Goal: Task Accomplishment & Management: Use online tool/utility

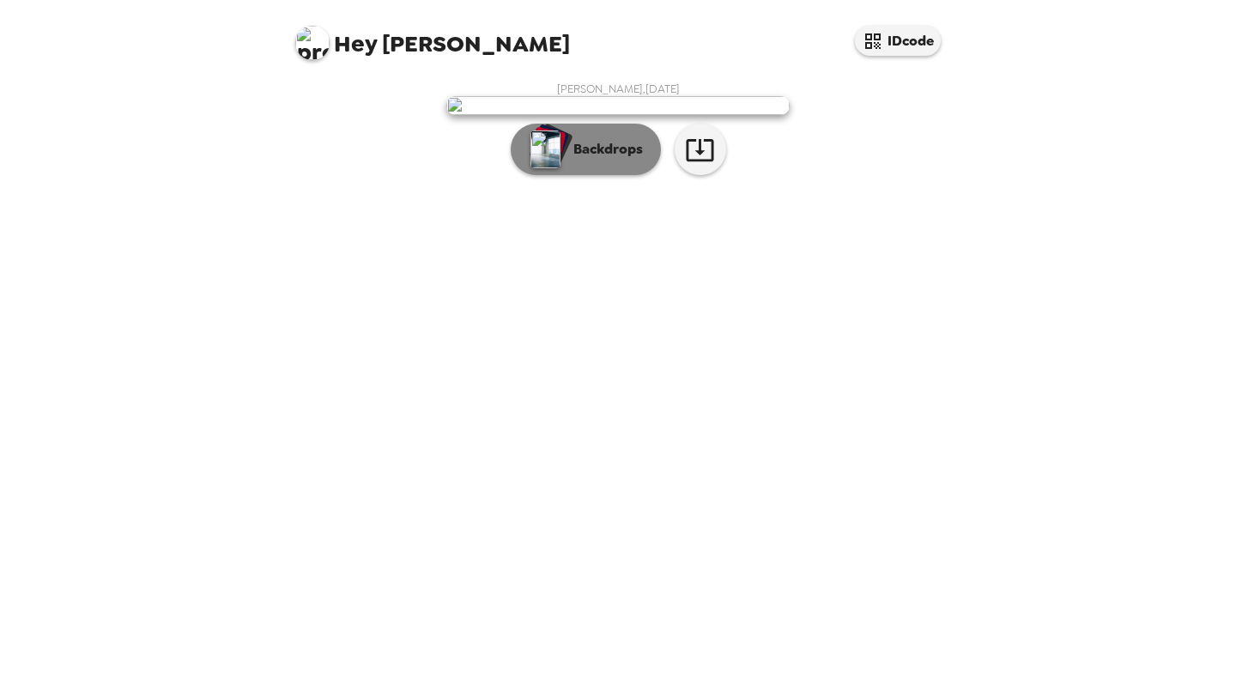
click at [608, 160] on p "Backdrops" at bounding box center [604, 149] width 78 height 21
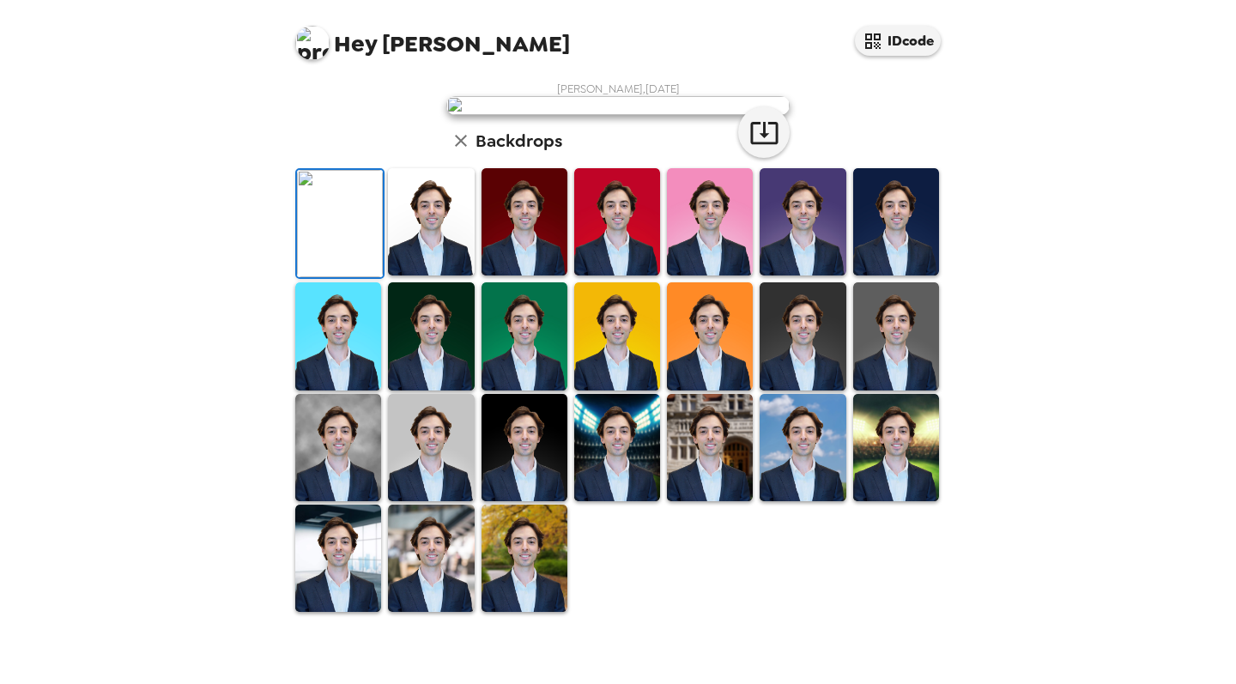
scroll to position [337, 0]
click at [529, 612] on img at bounding box center [524, 558] width 86 height 107
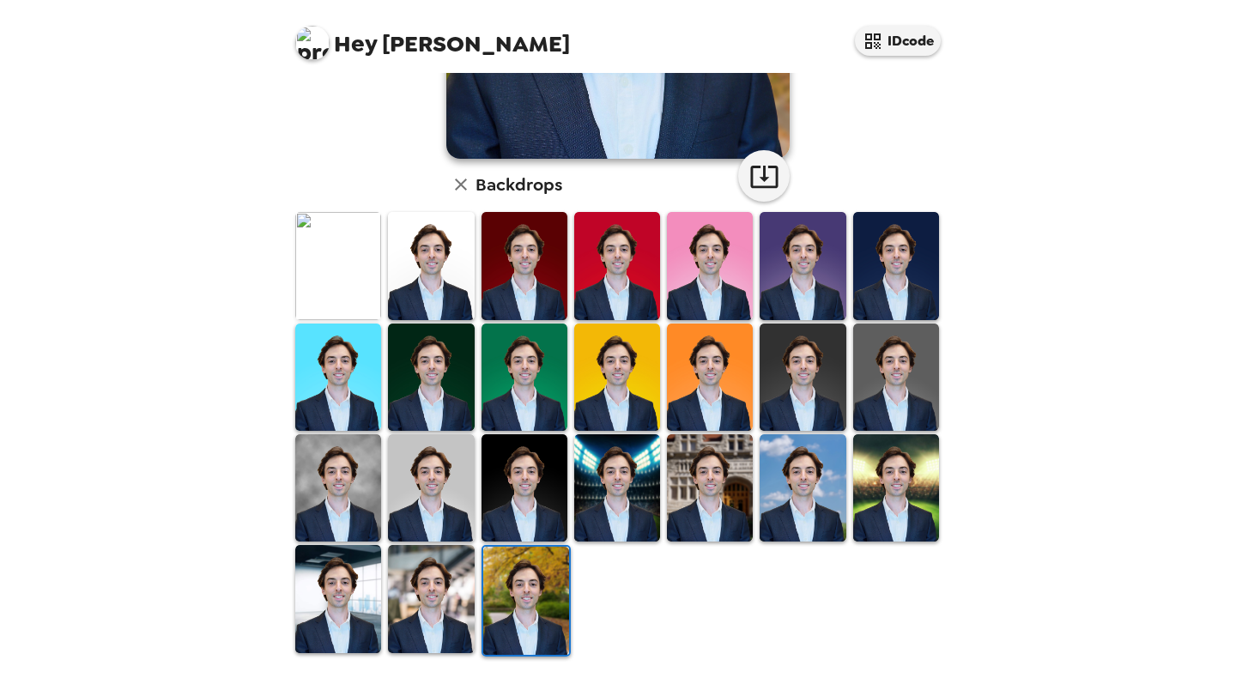
scroll to position [366, 0]
click at [362, 268] on img at bounding box center [338, 265] width 86 height 107
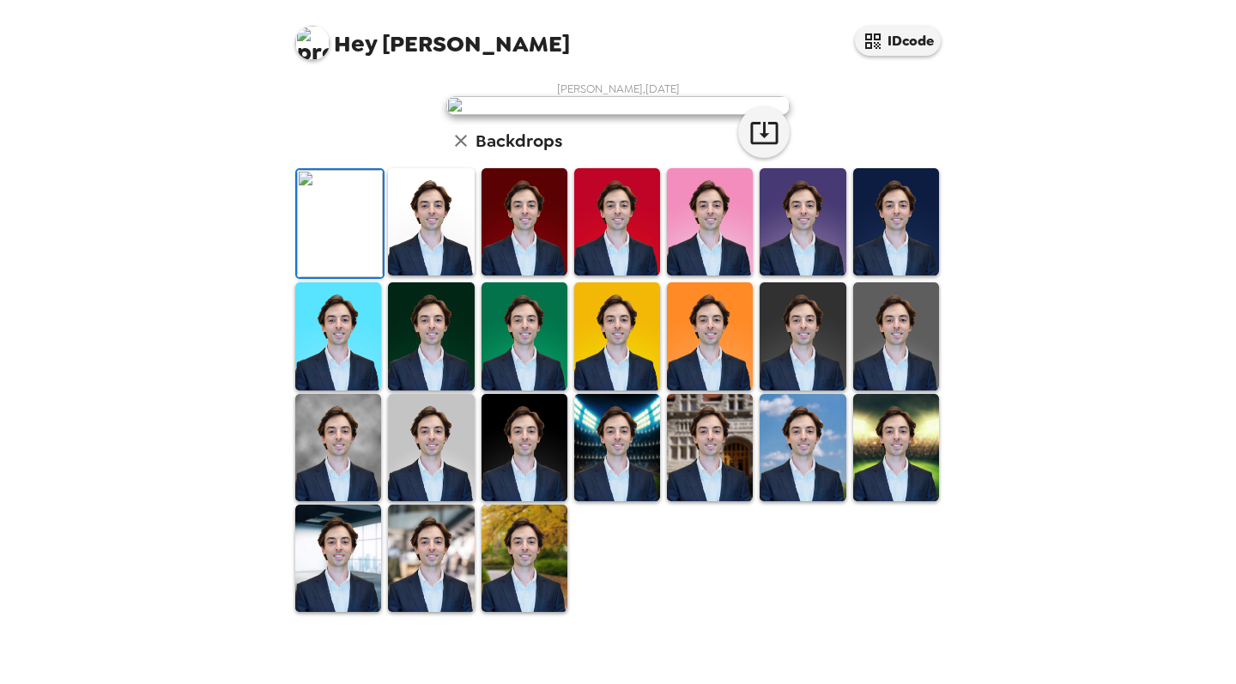
scroll to position [363, 0]
click at [362, 376] on img at bounding box center [338, 335] width 86 height 107
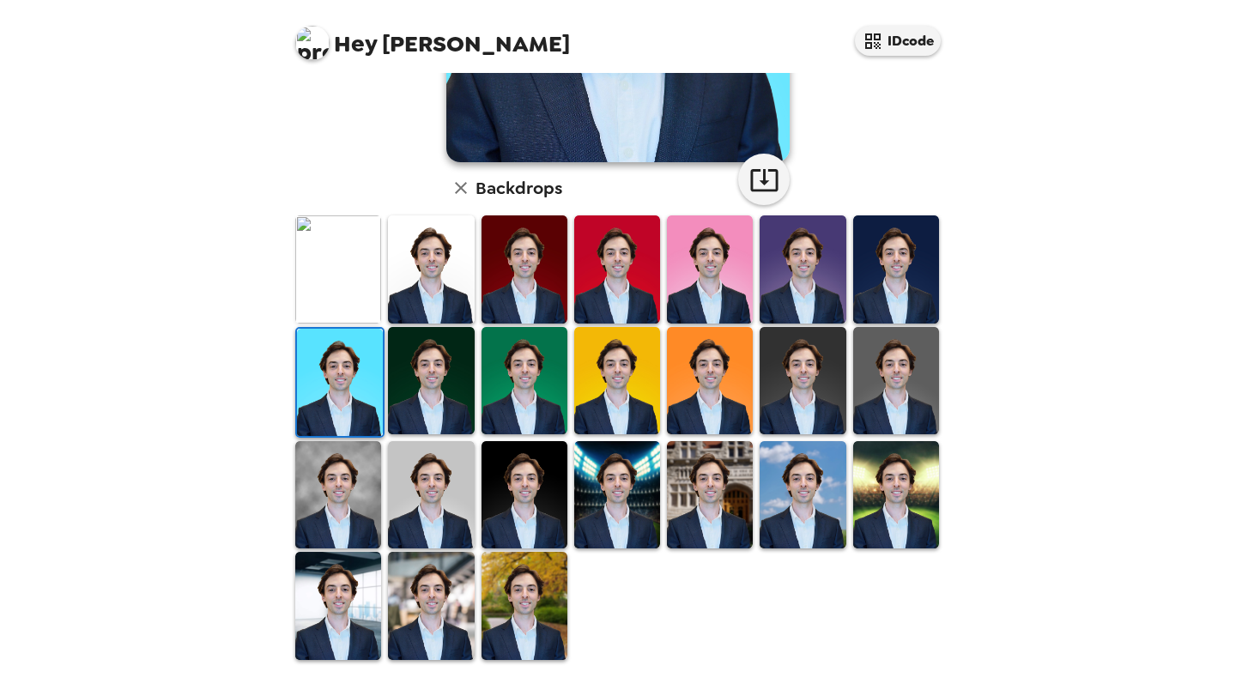
click at [640, 483] on img at bounding box center [617, 494] width 86 height 107
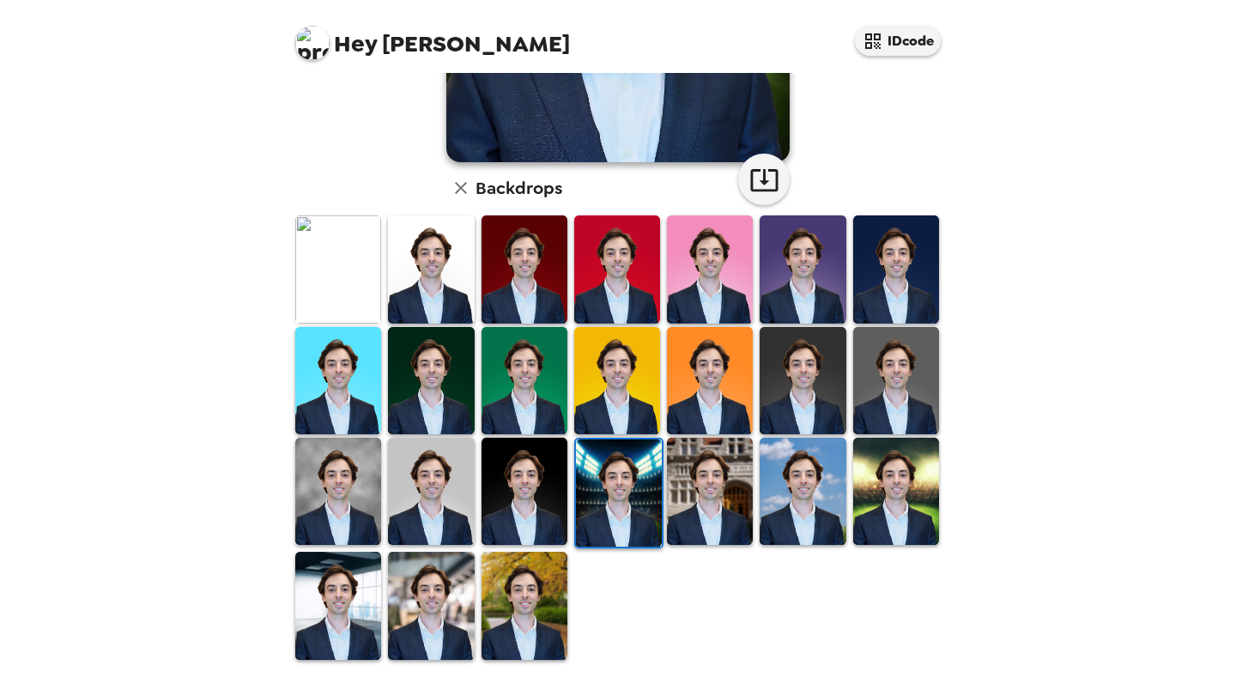
click at [834, 360] on img at bounding box center [802, 380] width 86 height 107
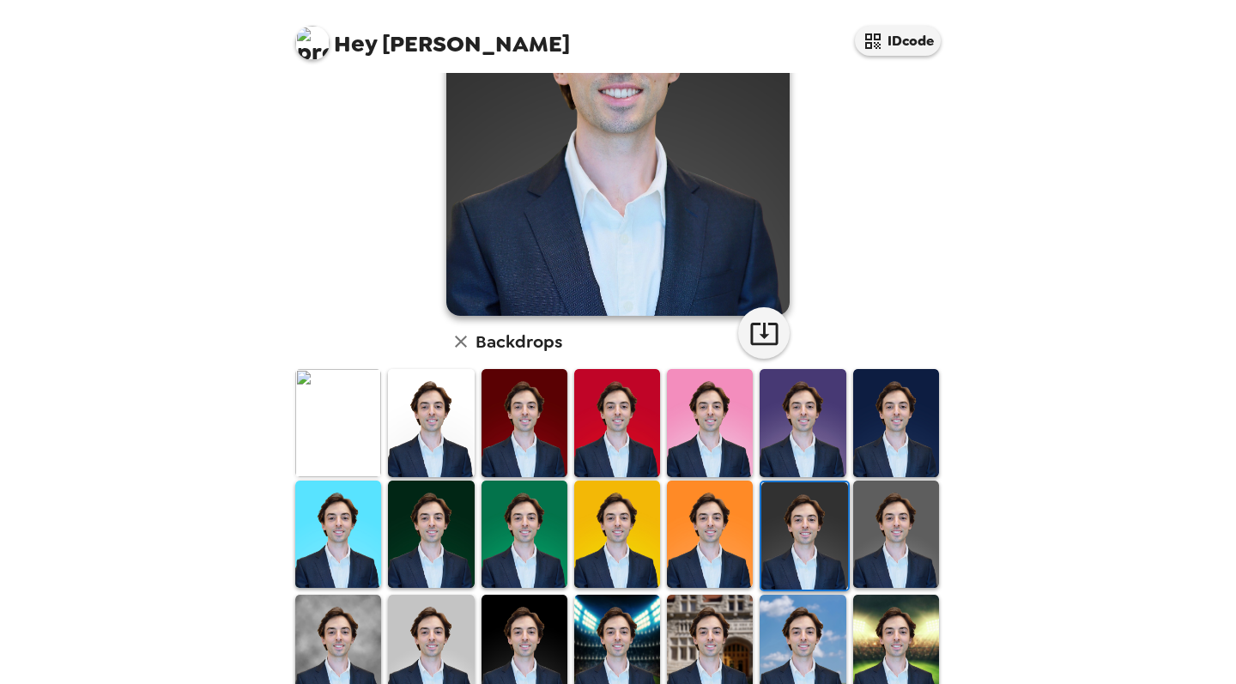
scroll to position [210, 0]
click at [917, 521] on img at bounding box center [896, 533] width 86 height 107
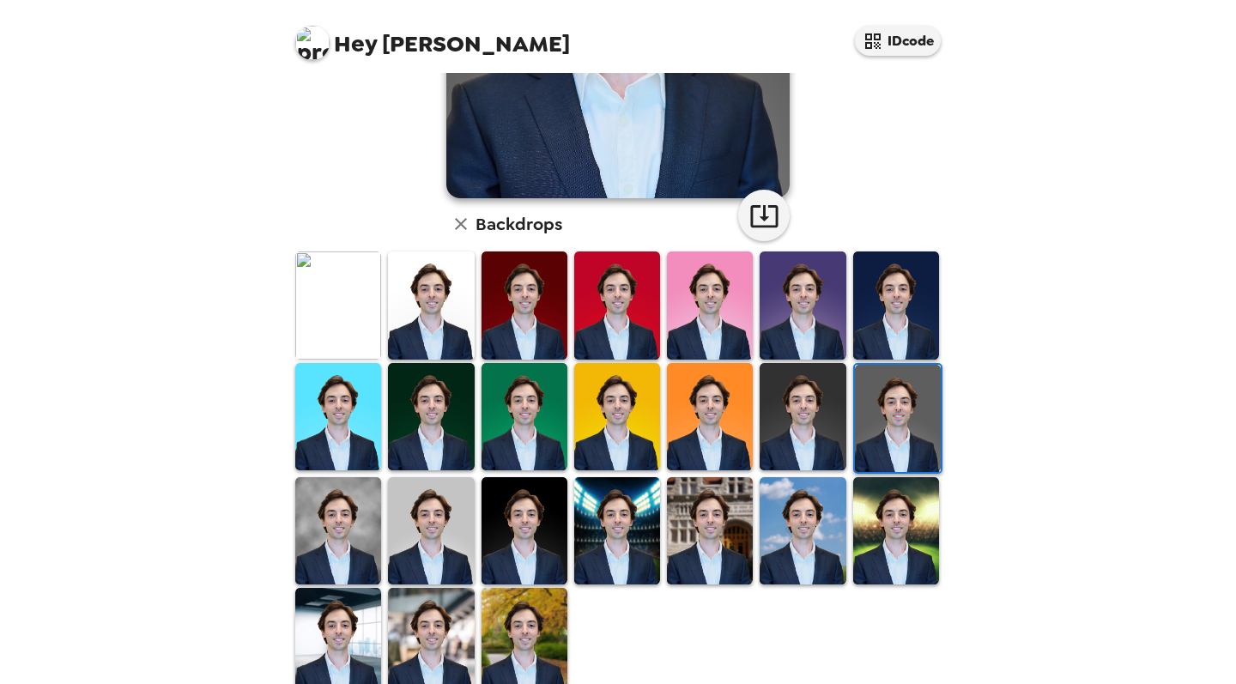
scroll to position [318, 0]
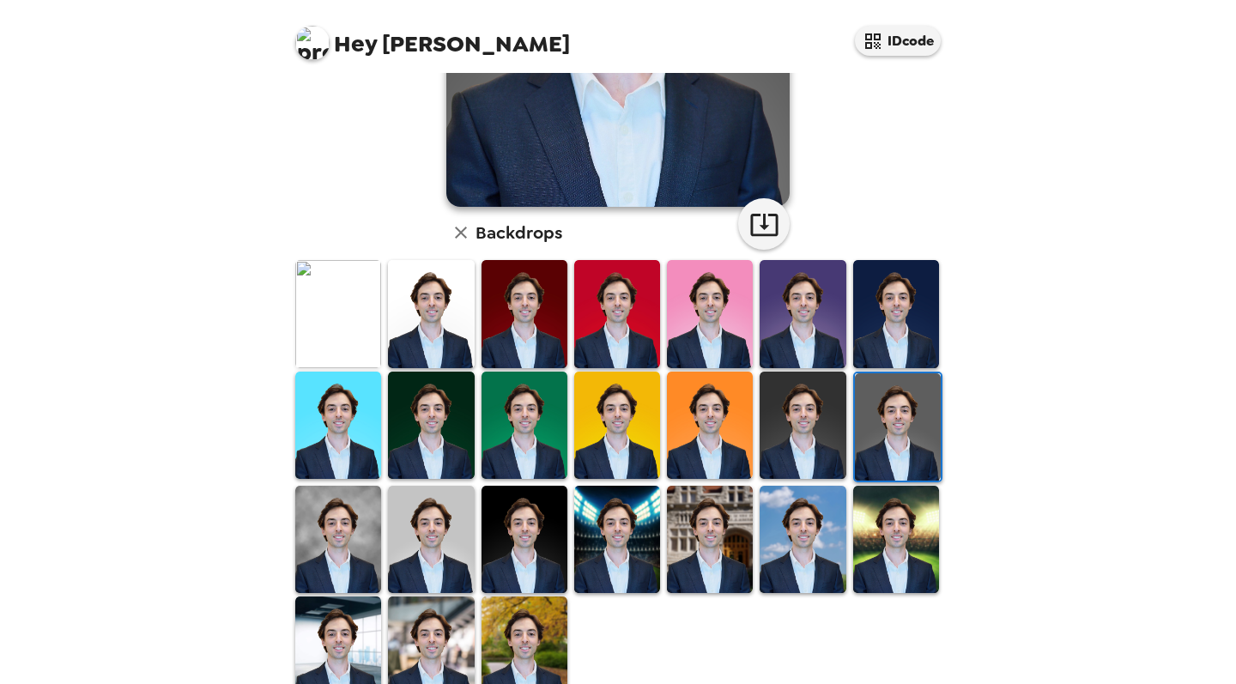
click at [460, 529] on img at bounding box center [431, 539] width 86 height 107
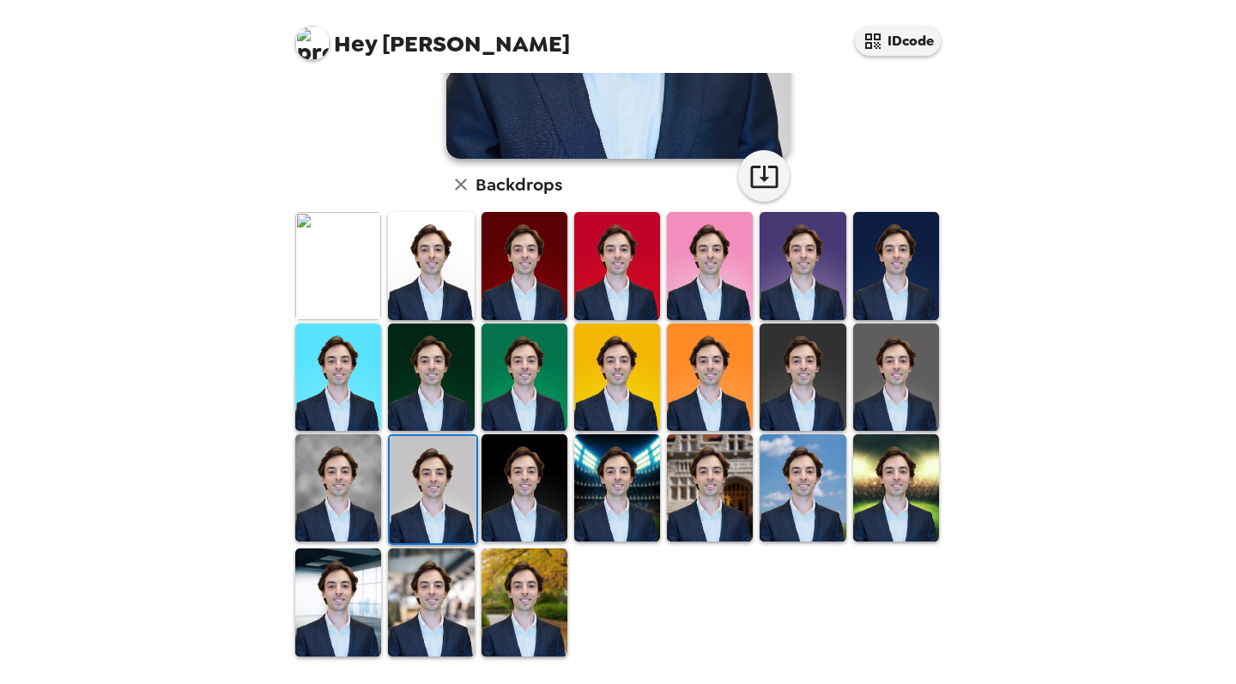
scroll to position [366, 0]
click at [1046, 251] on div "Hey Philip IDcode Philip Lapeyre Jr. , 08-21-2025 Backdrops" at bounding box center [618, 342] width 1236 height 684
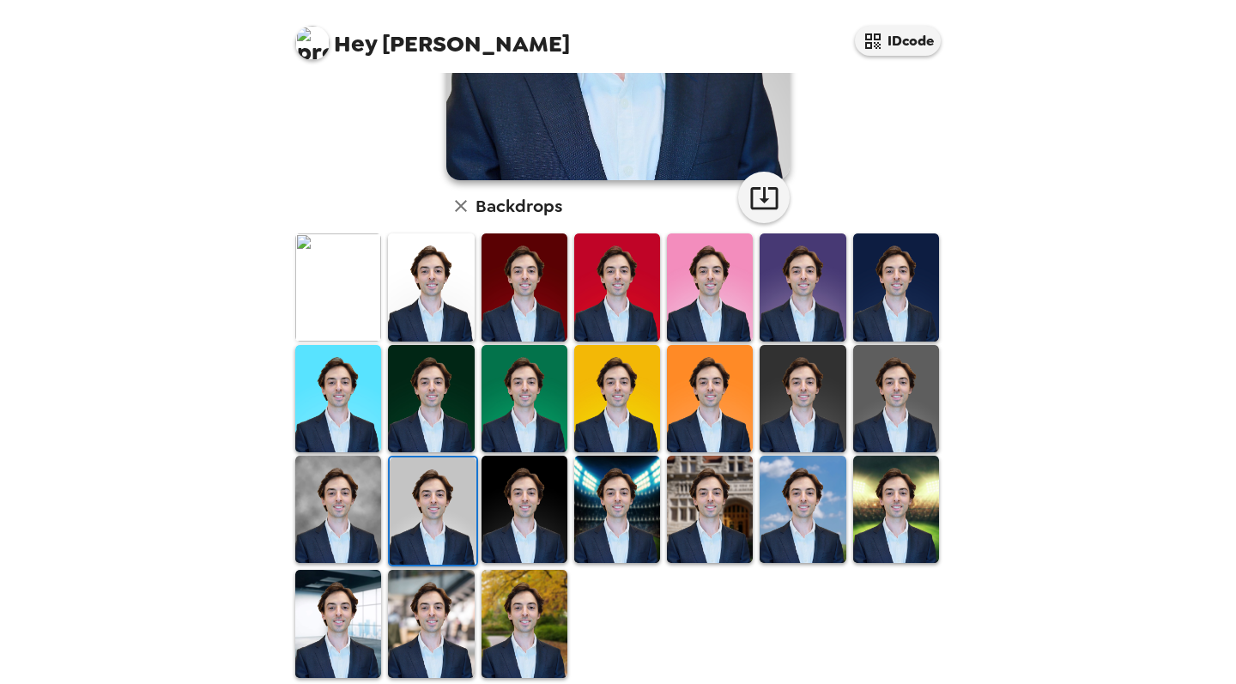
scroll to position [362, 0]
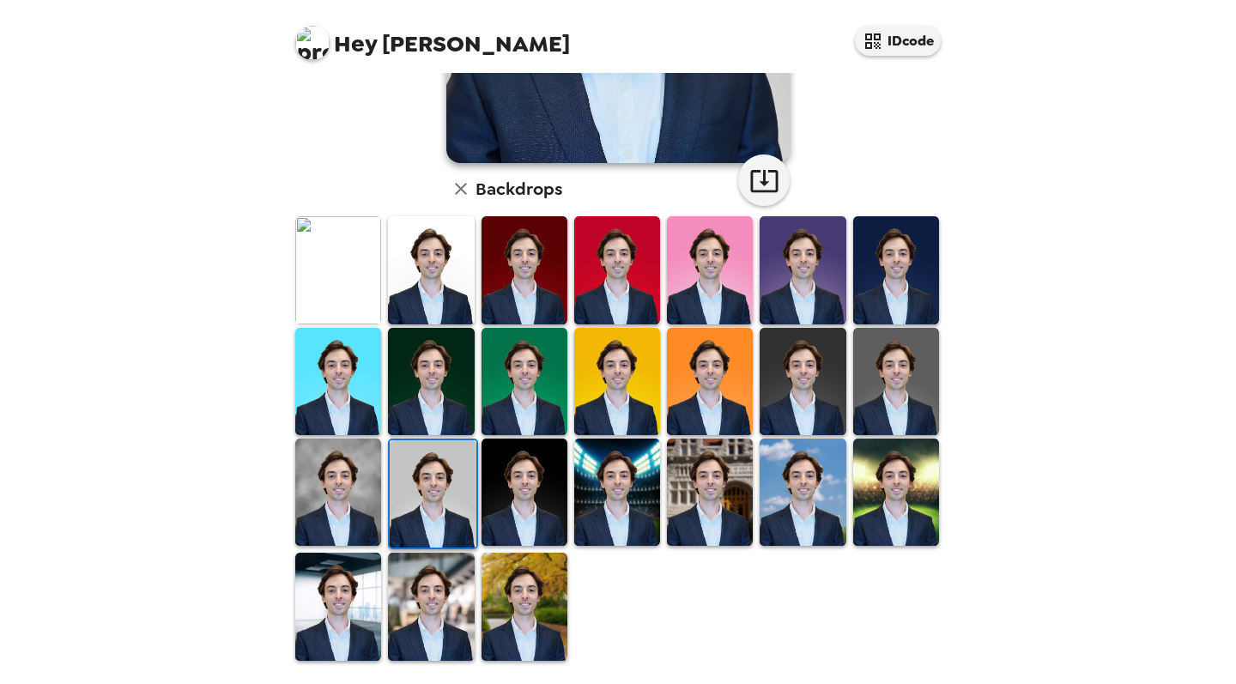
click at [868, 376] on img at bounding box center [896, 381] width 86 height 107
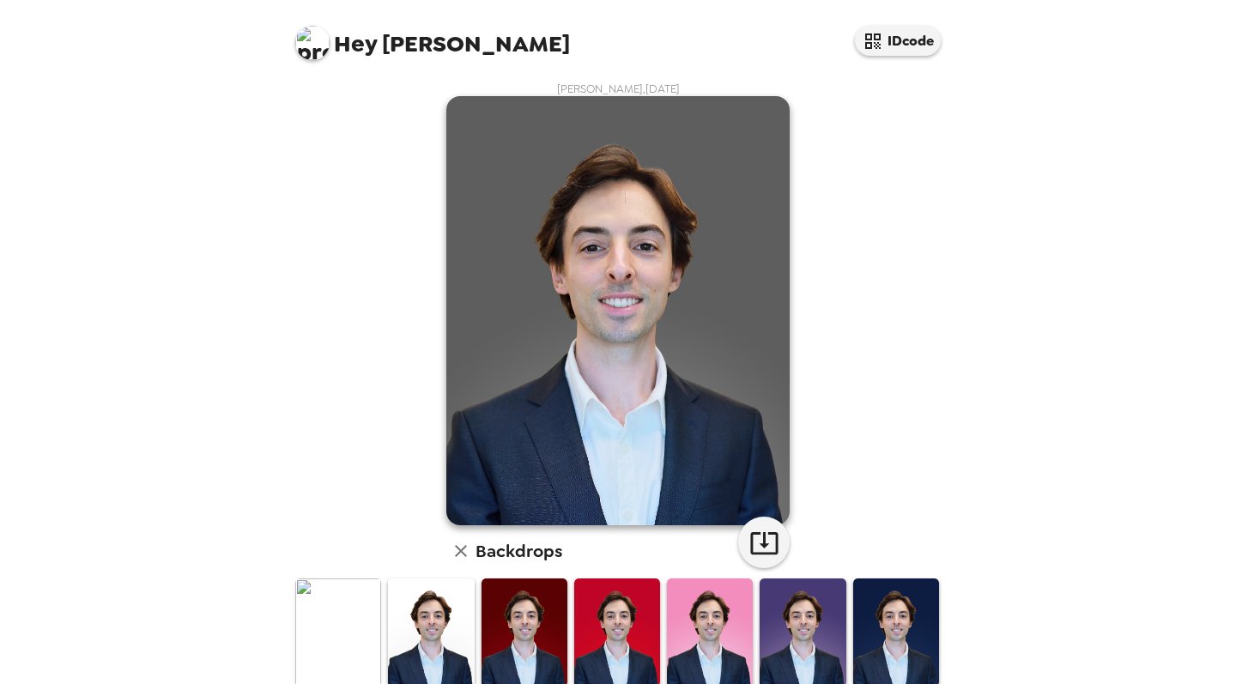
scroll to position [0, 0]
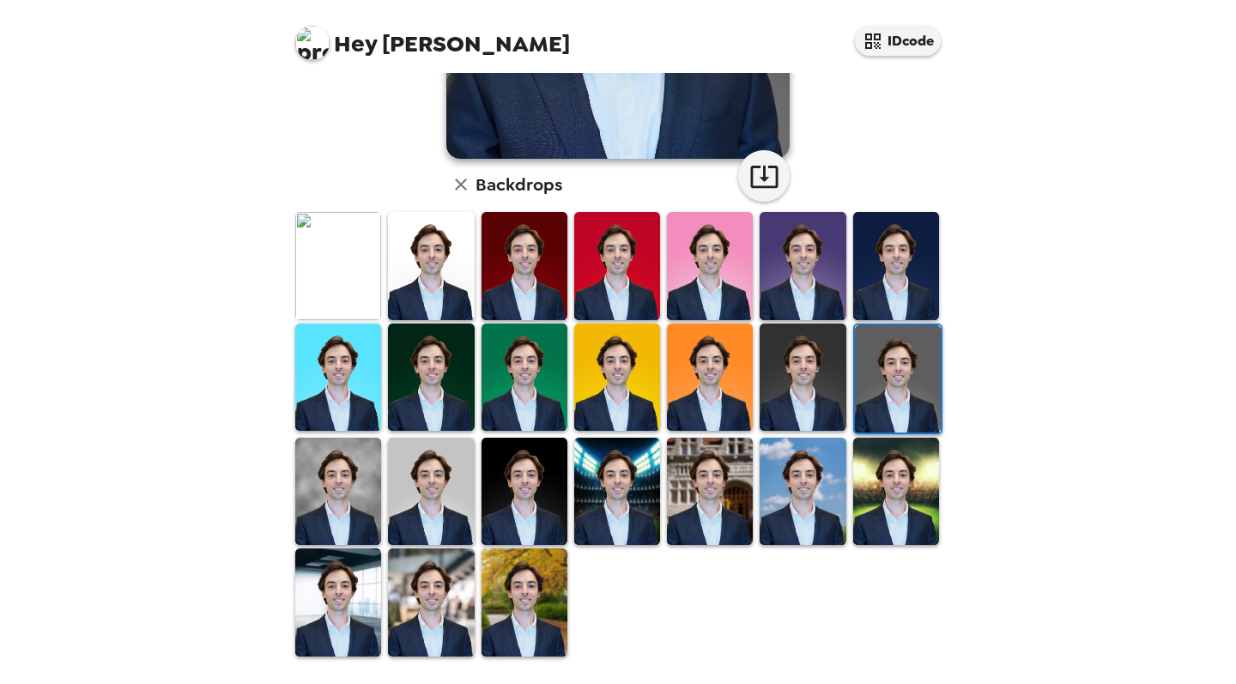
scroll to position [366, 0]
click at [353, 269] on img at bounding box center [338, 265] width 86 height 107
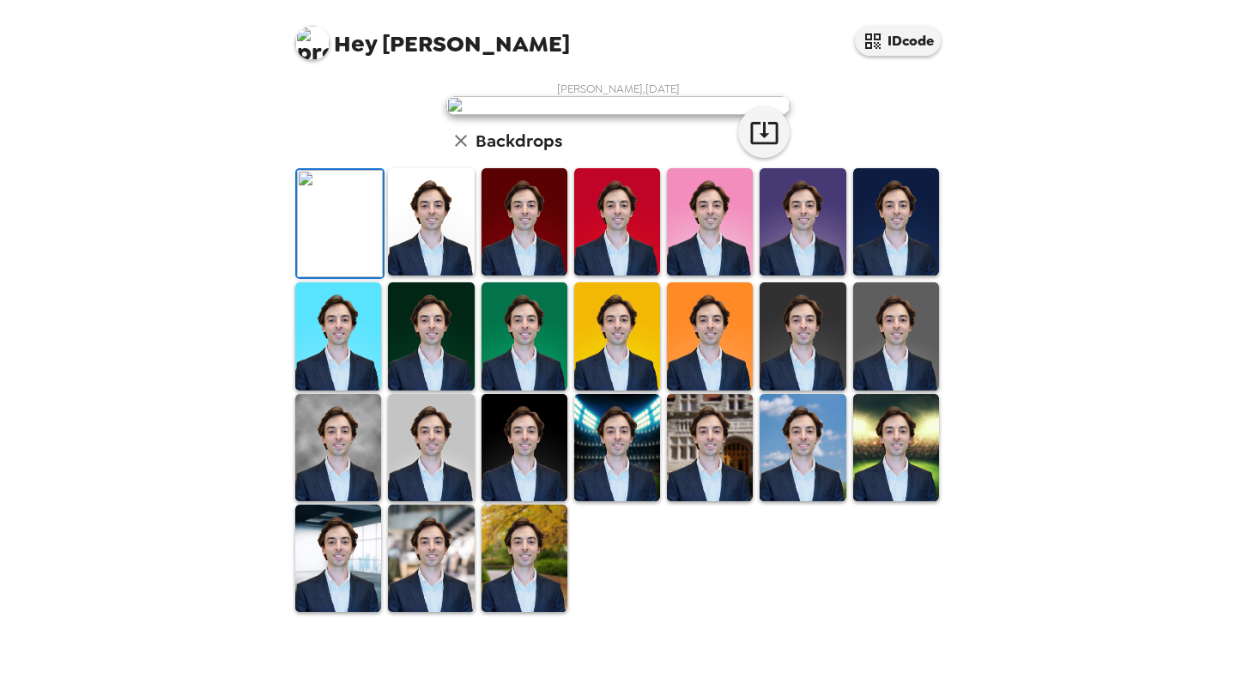
click at [878, 373] on img at bounding box center [896, 335] width 86 height 107
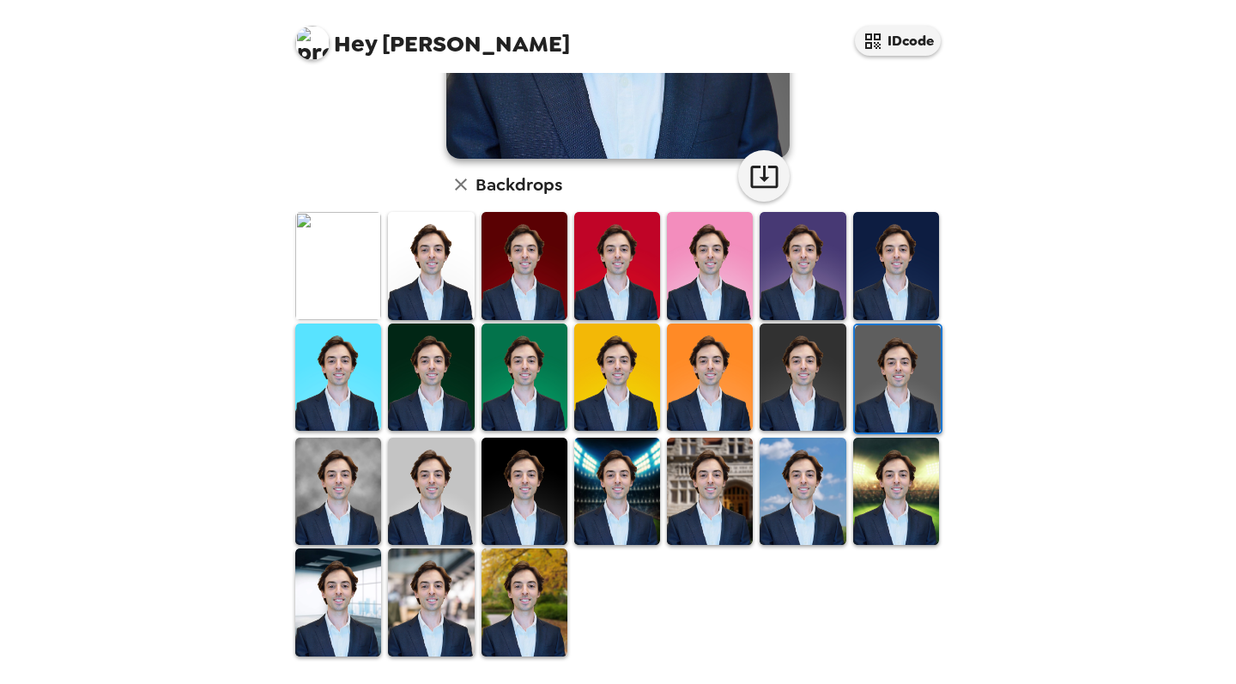
click at [776, 380] on img at bounding box center [802, 377] width 86 height 107
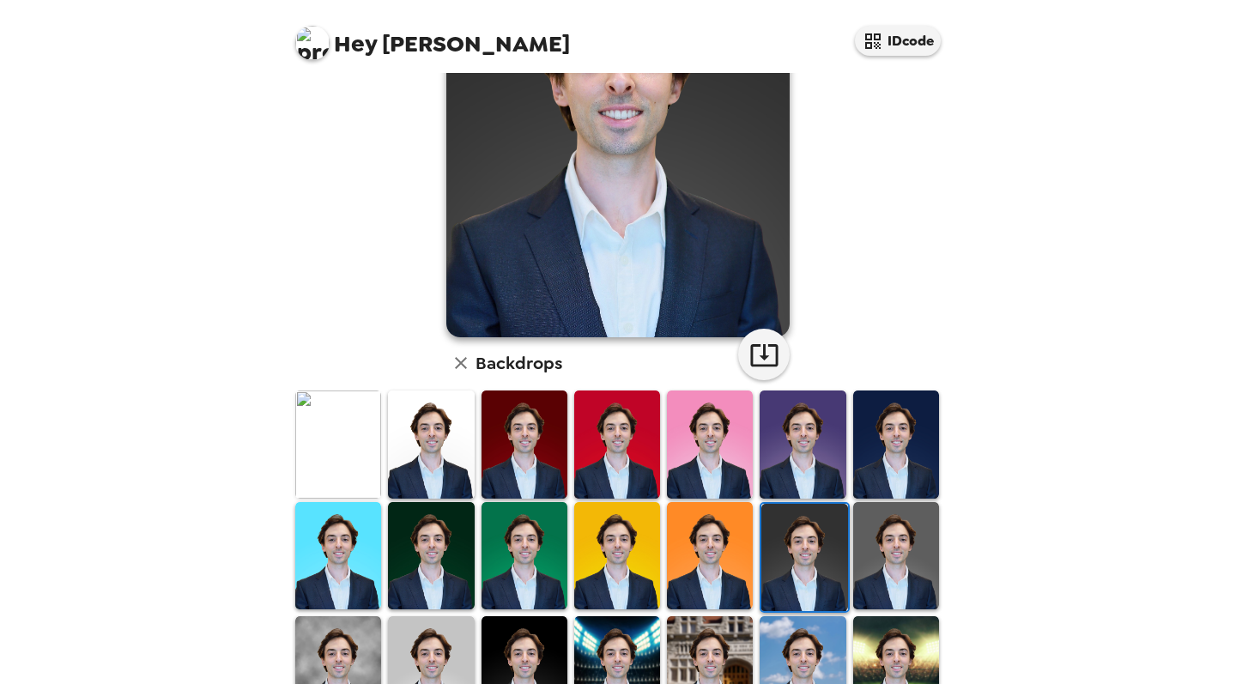
scroll to position [191, 0]
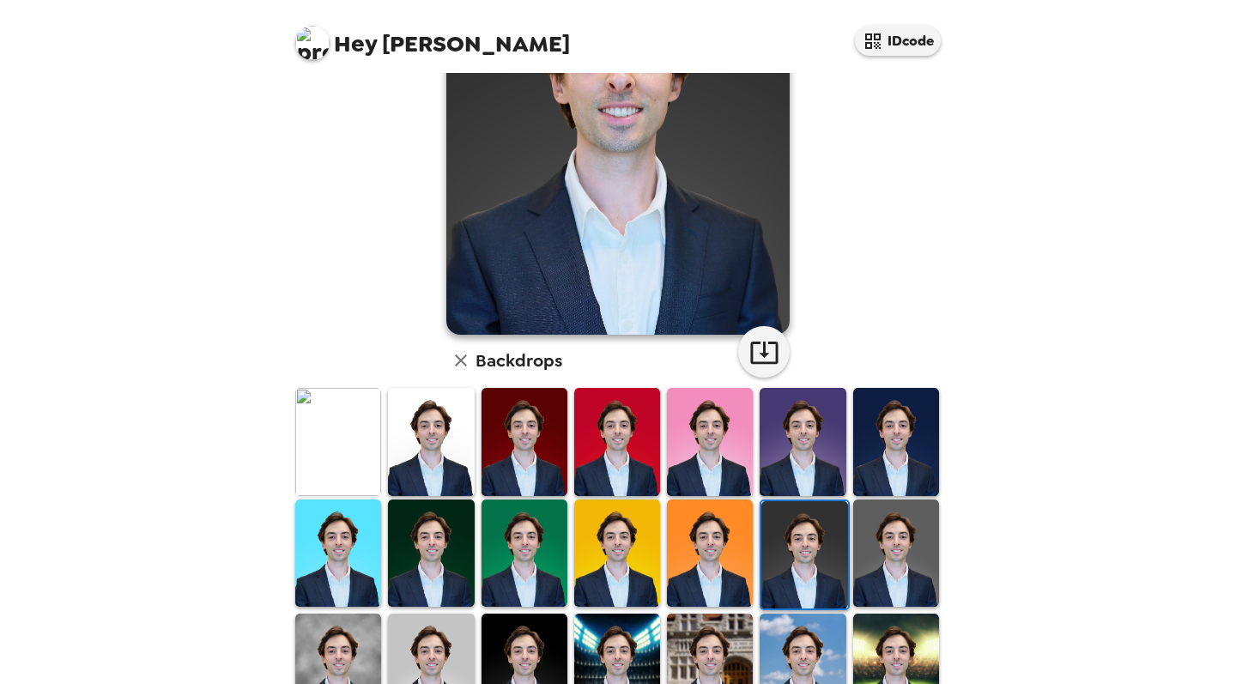
click at [406, 534] on img at bounding box center [431, 552] width 86 height 107
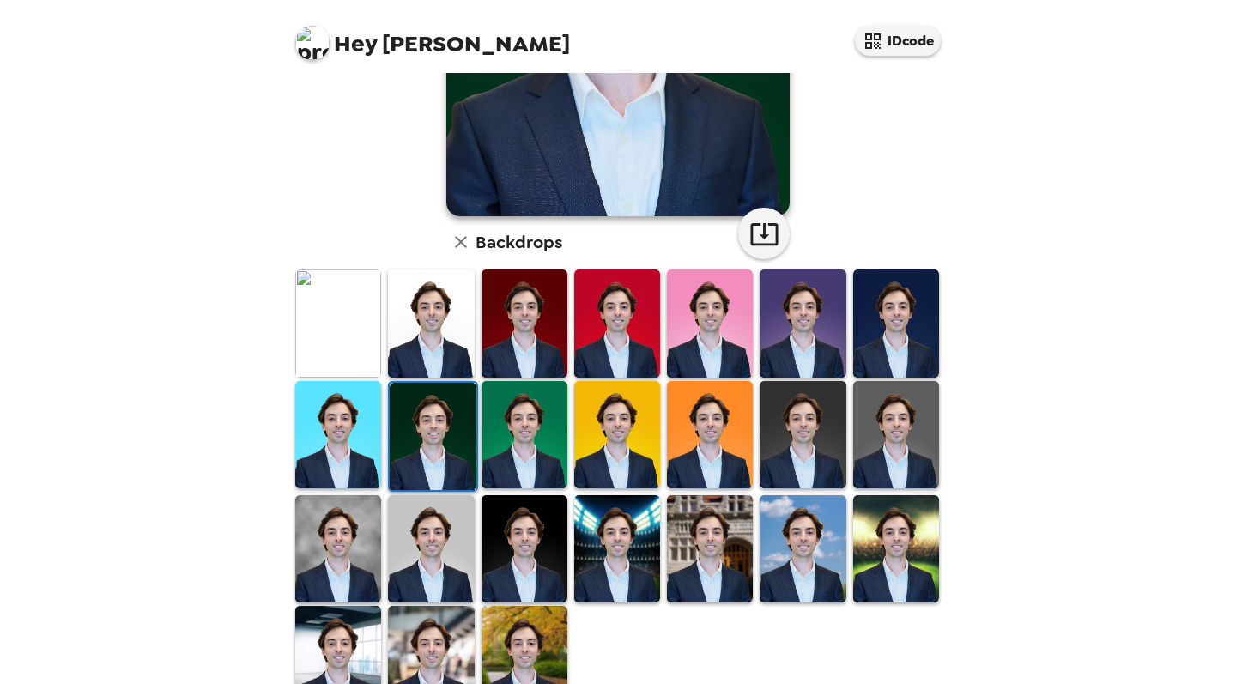
scroll to position [319, 0]
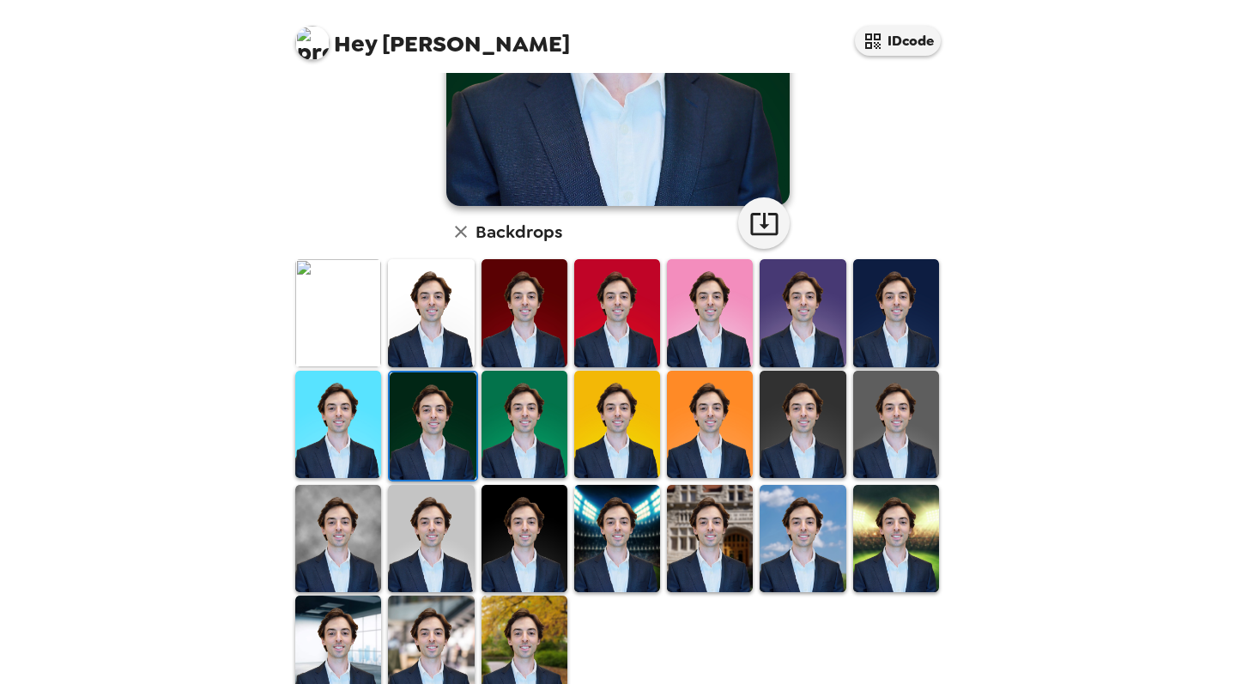
click at [868, 430] on img at bounding box center [896, 424] width 86 height 107
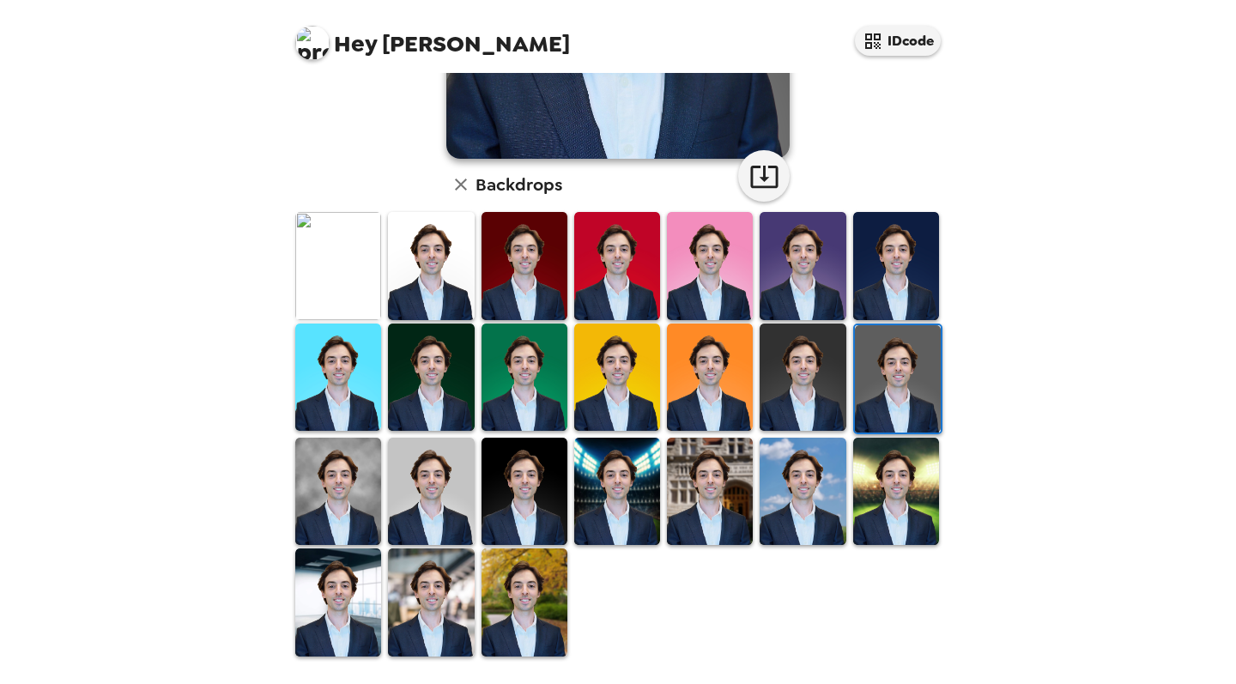
scroll to position [366, 0]
click at [453, 360] on img at bounding box center [431, 377] width 86 height 107
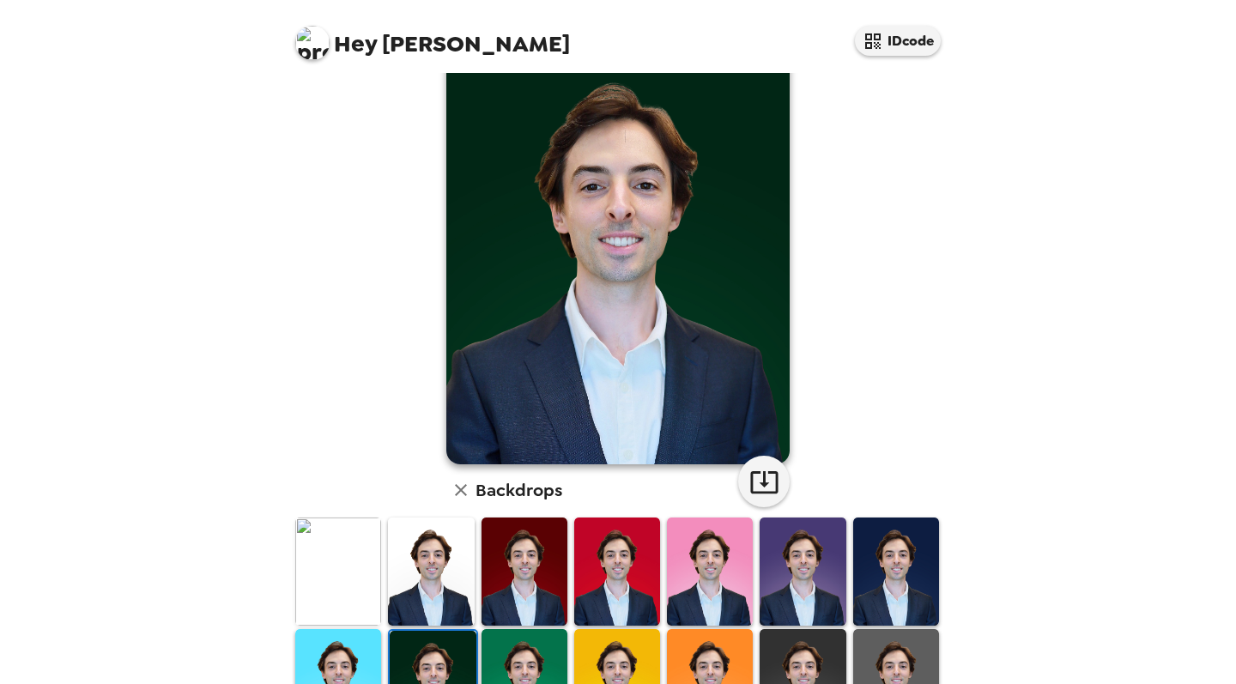
scroll to position [64, 0]
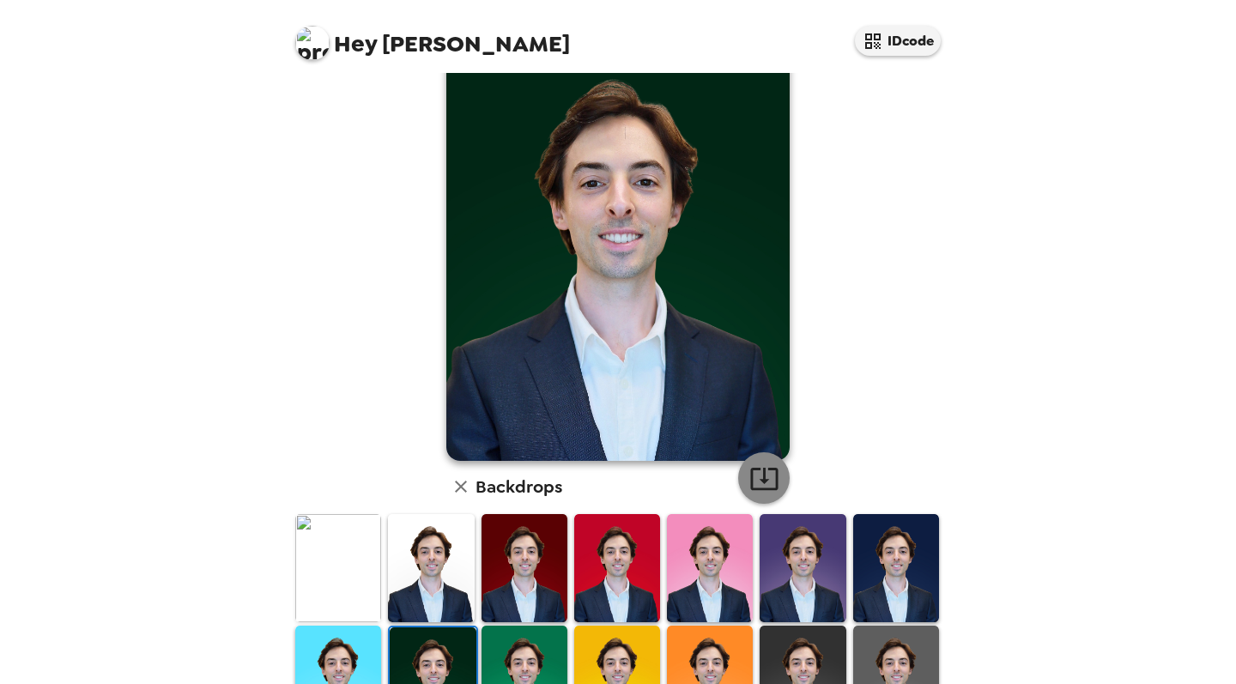
click at [777, 479] on div "[PERSON_NAME] , [DATE] Backdrops" at bounding box center [618, 488] width 652 height 943
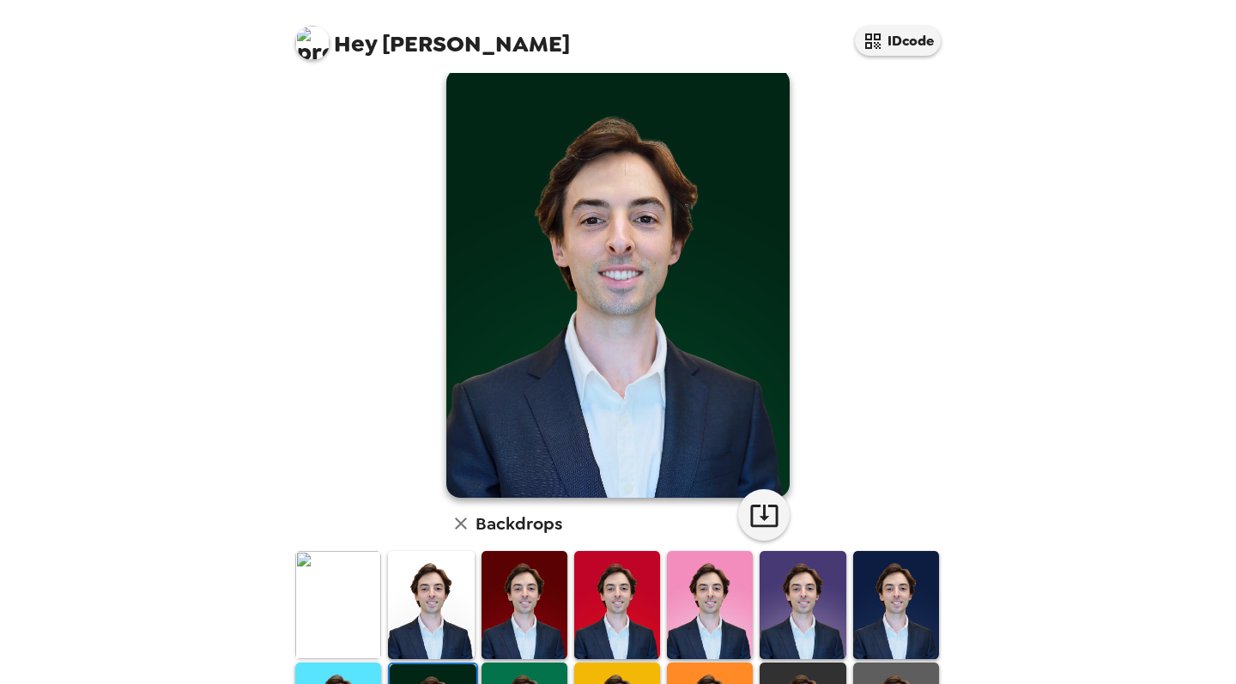
scroll to position [28, 0]
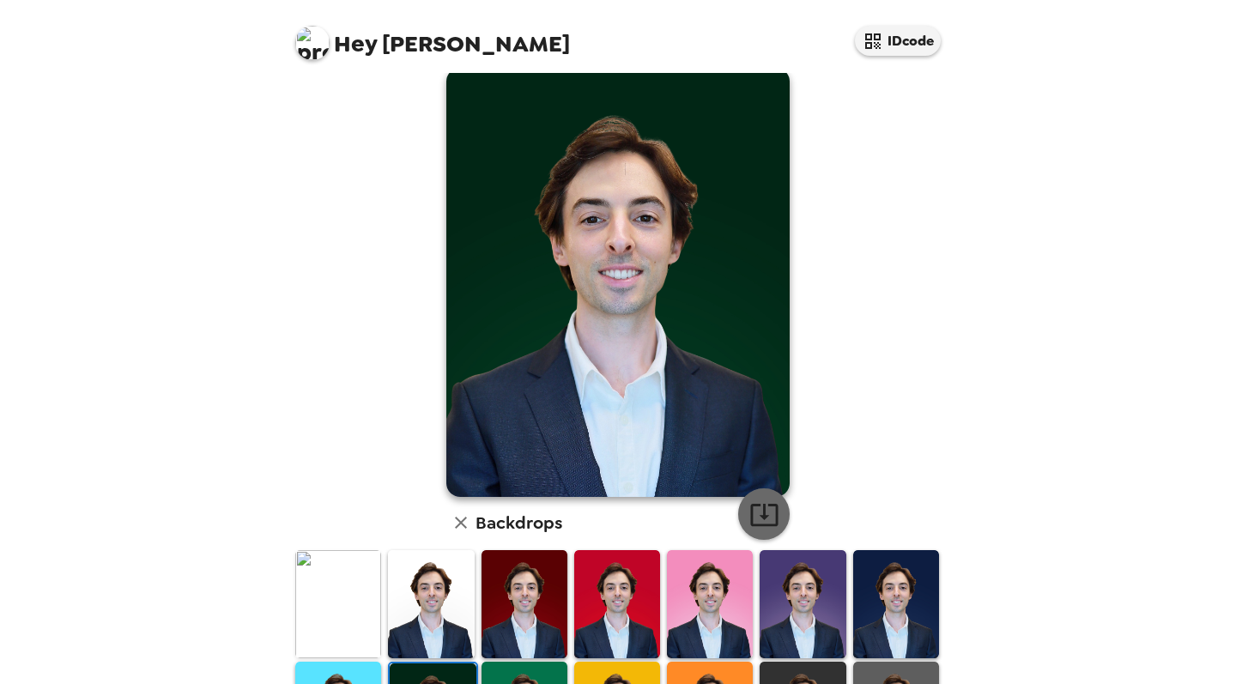
click at [764, 505] on icon "button" at bounding box center [763, 515] width 27 height 22
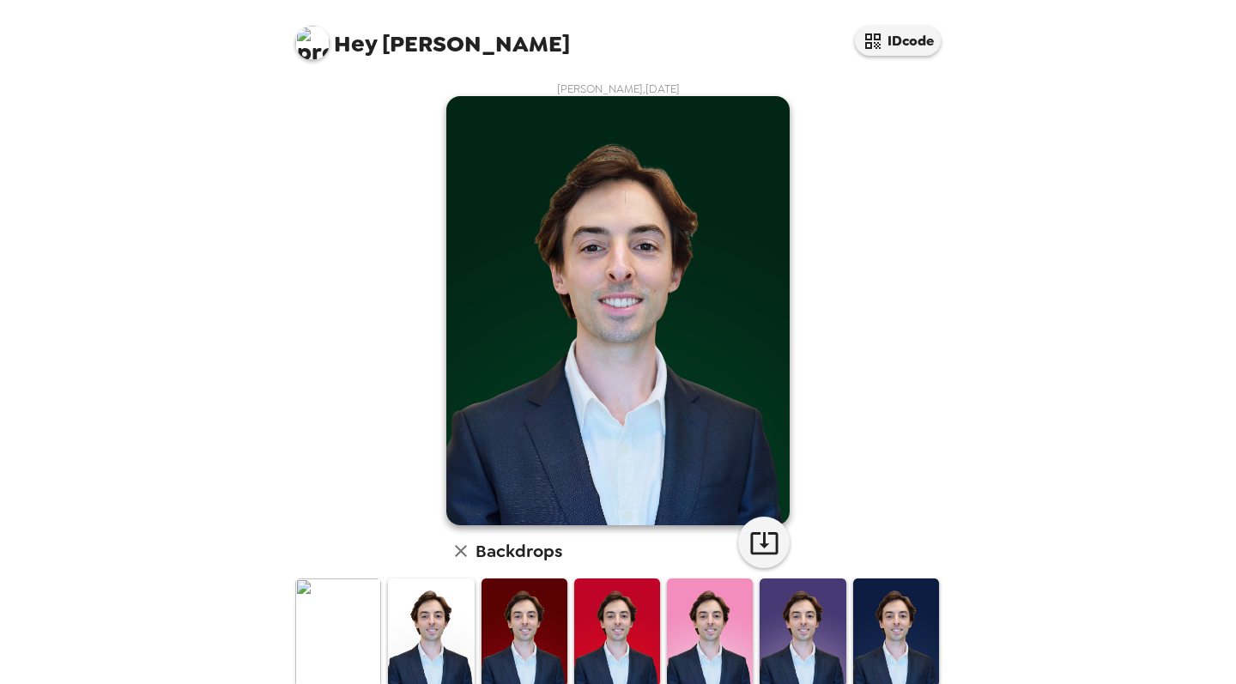
scroll to position [0, 0]
click at [890, 36] on button "IDcode" at bounding box center [898, 41] width 86 height 30
